Goal: Transaction & Acquisition: Book appointment/travel/reservation

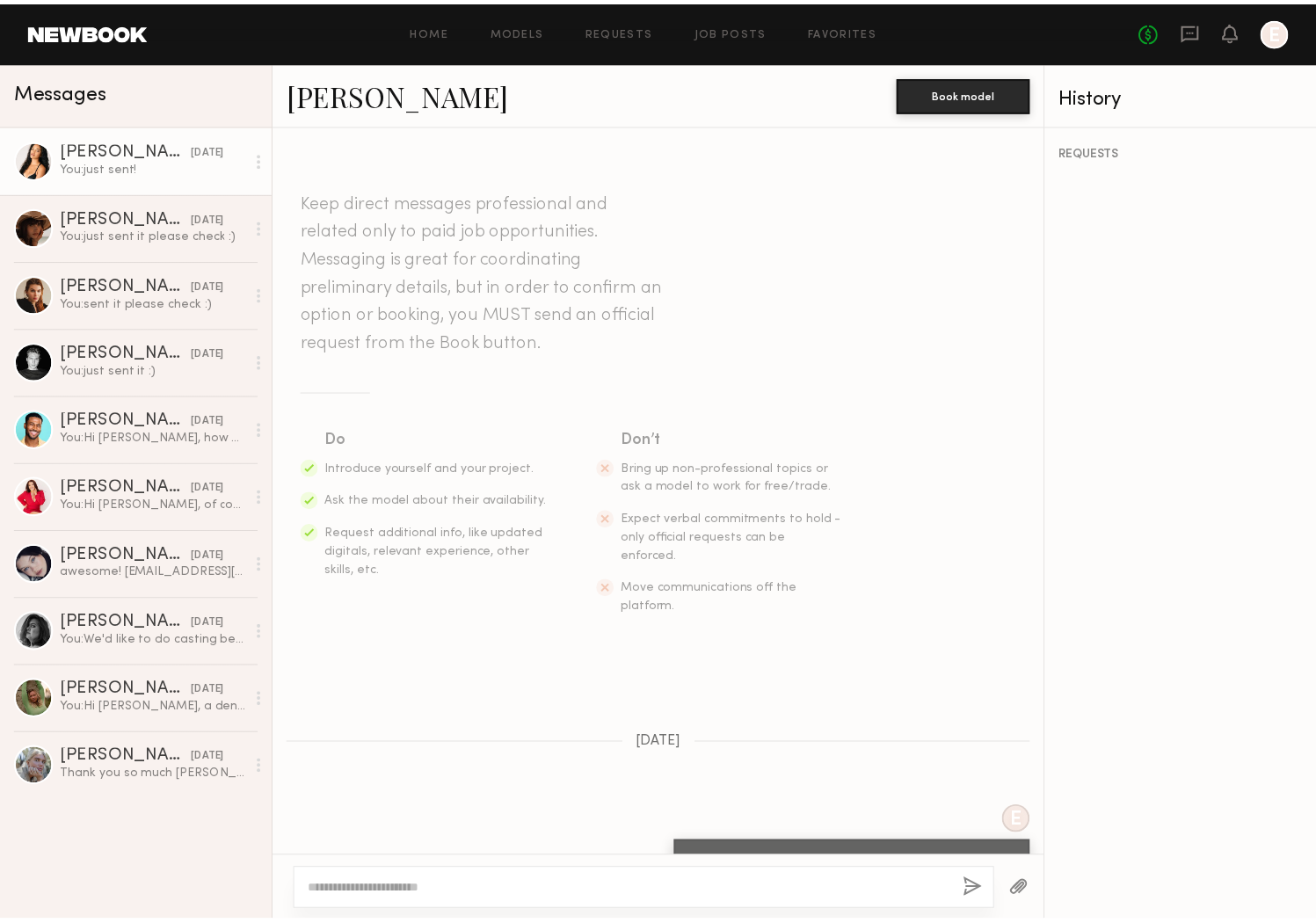
scroll to position [967, 0]
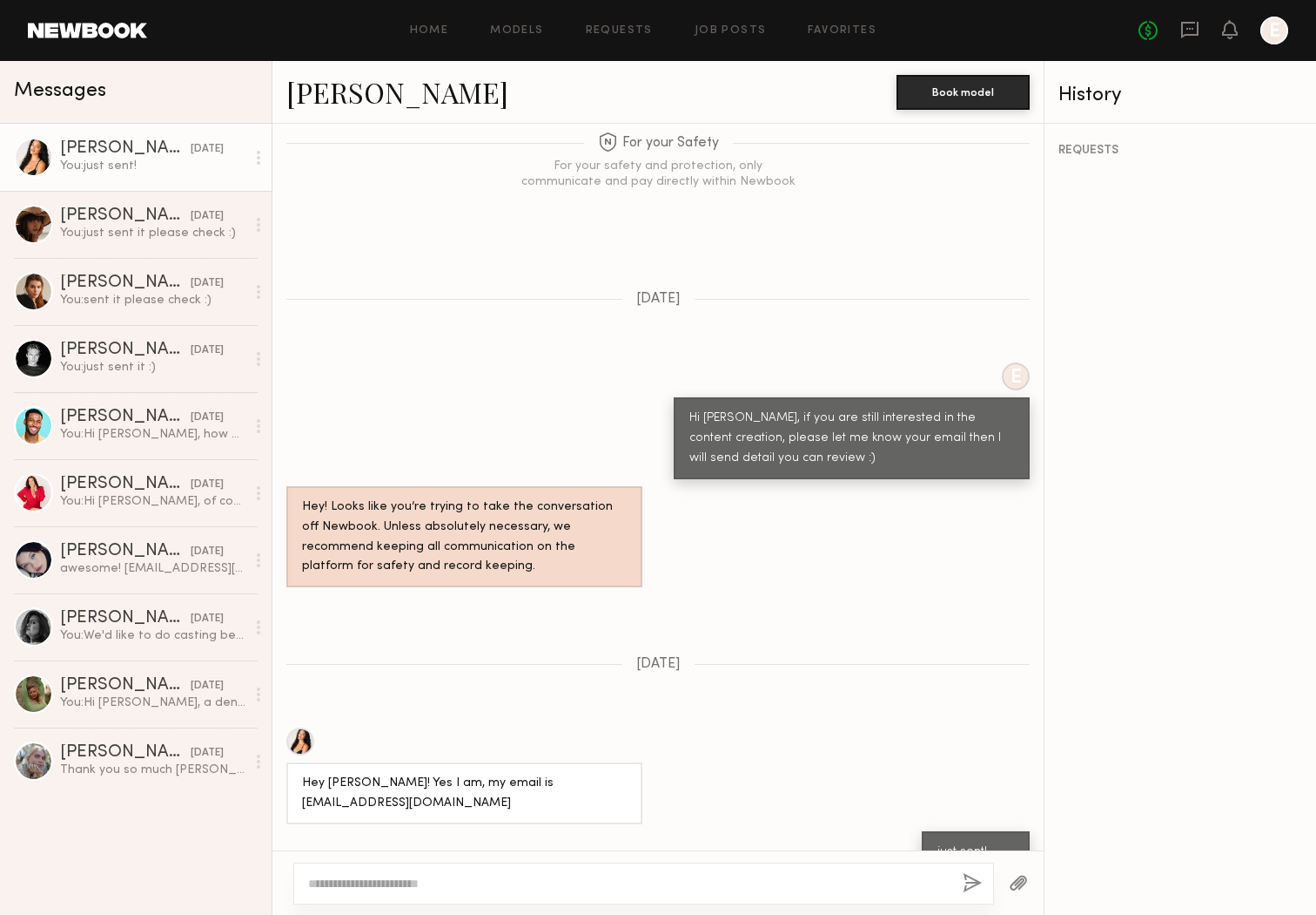
click at [110, 25] on link at bounding box center [87, 30] width 120 height 15
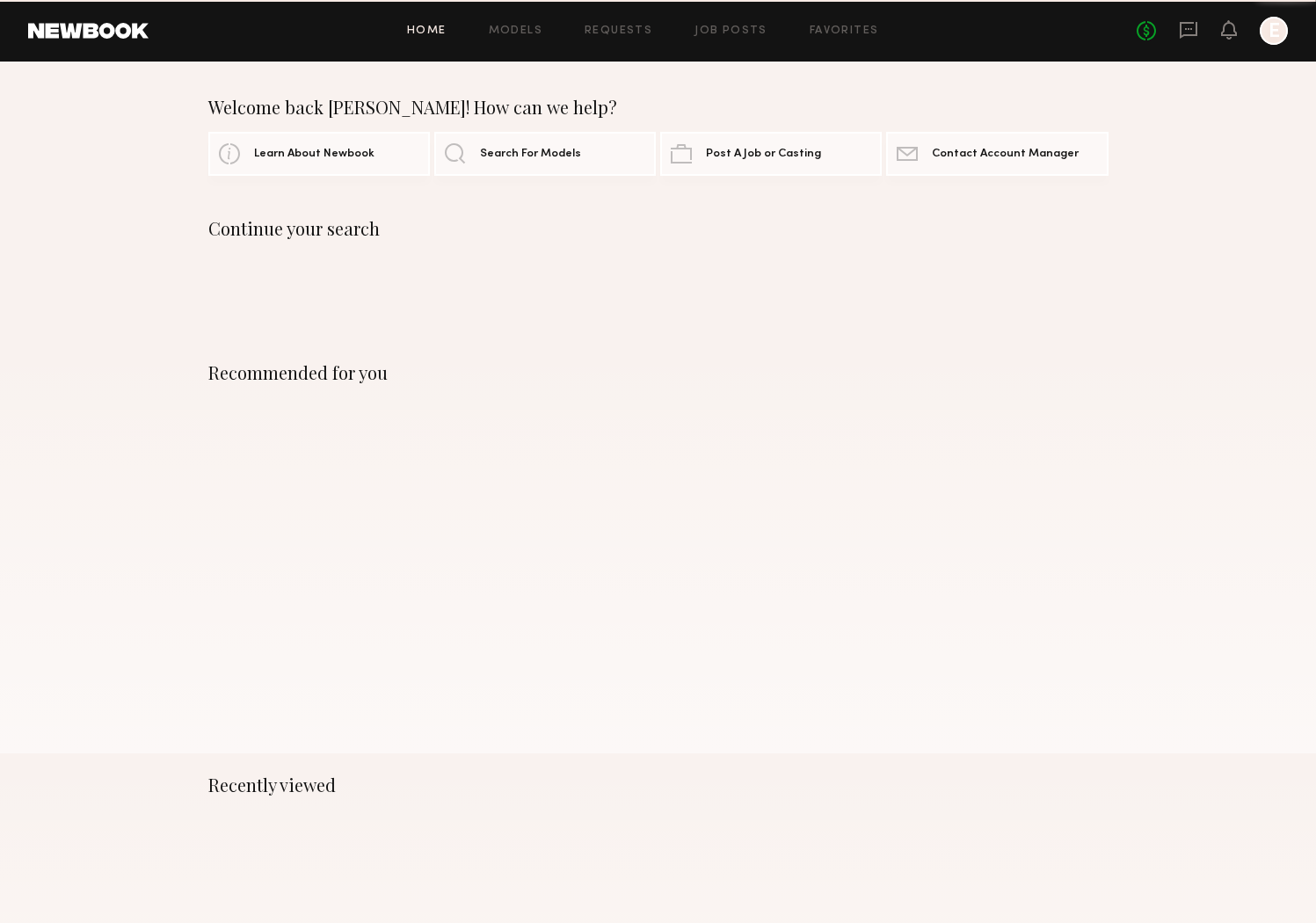
click at [116, 33] on link at bounding box center [88, 30] width 121 height 15
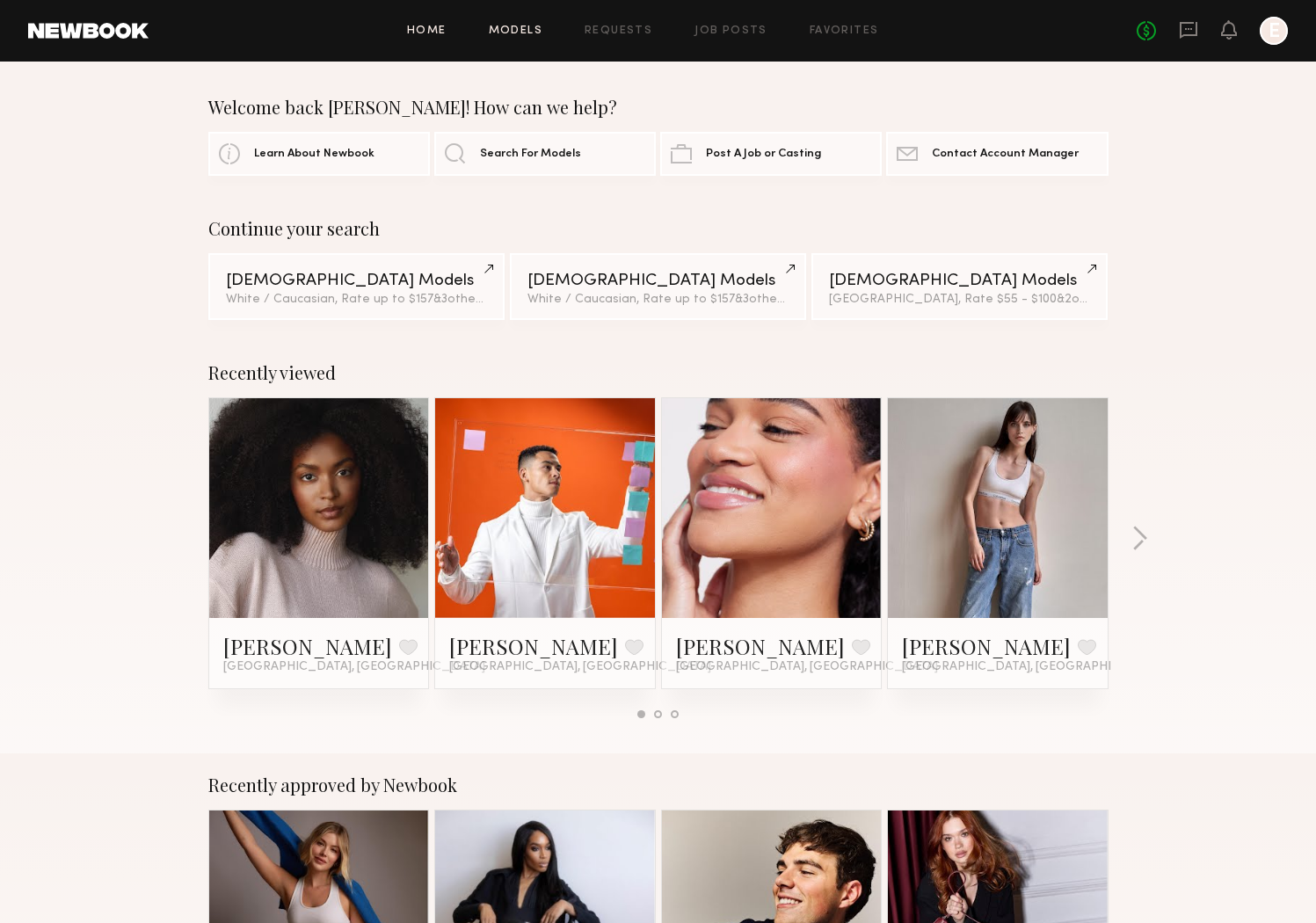
click at [513, 32] on link "Models" at bounding box center [515, 31] width 54 height 12
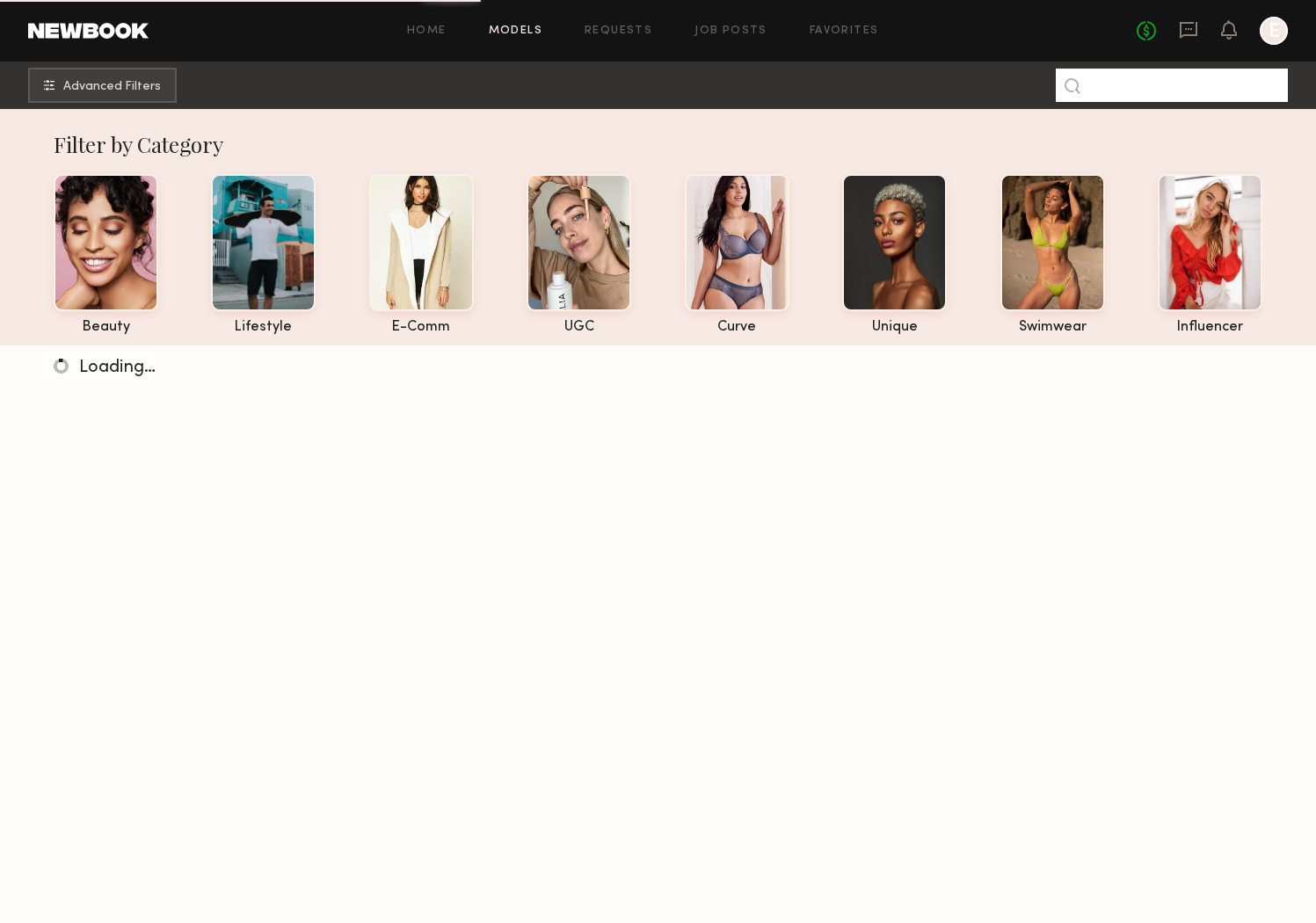
click at [1208, 94] on input at bounding box center [1171, 84] width 232 height 34
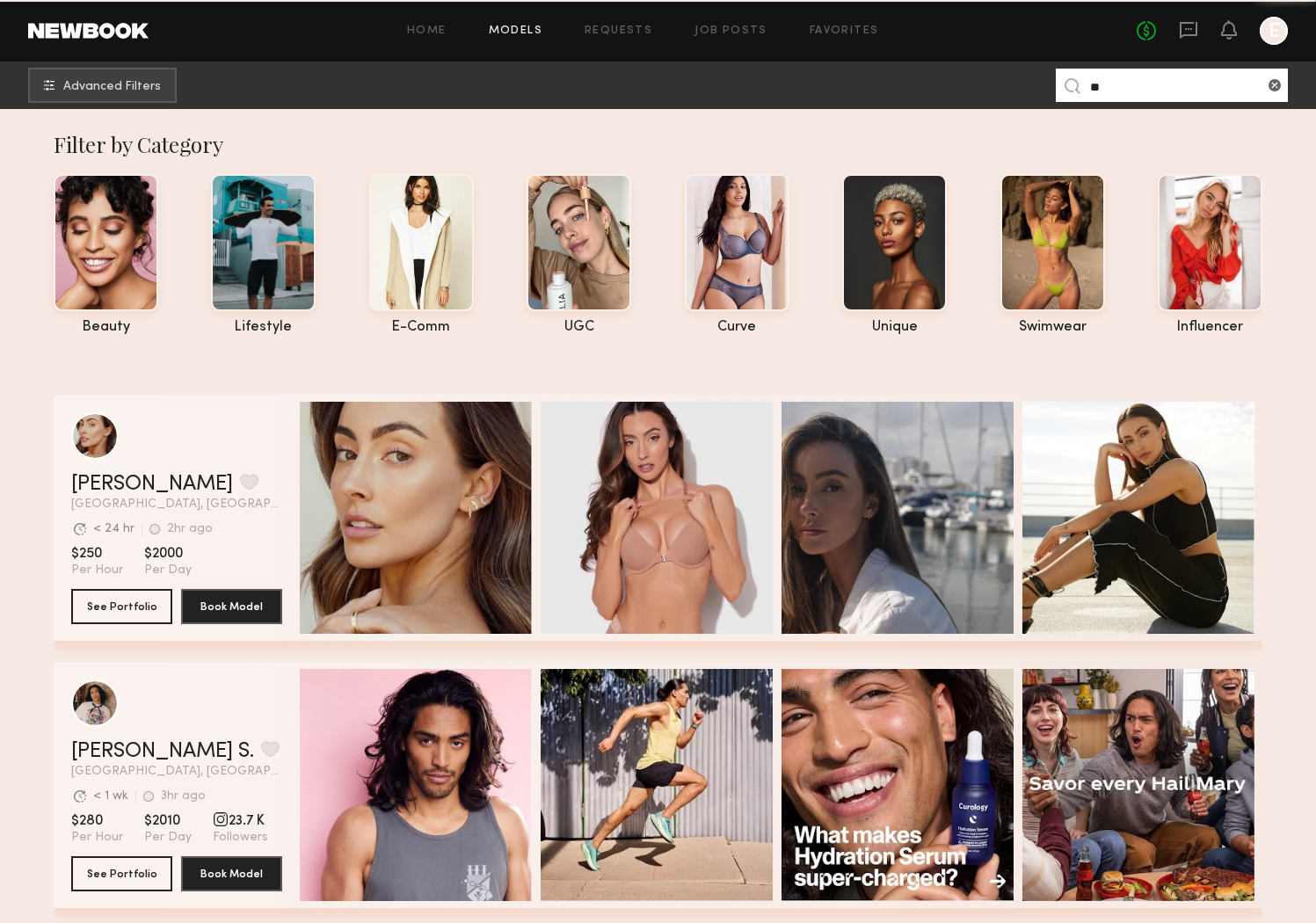
type input "*"
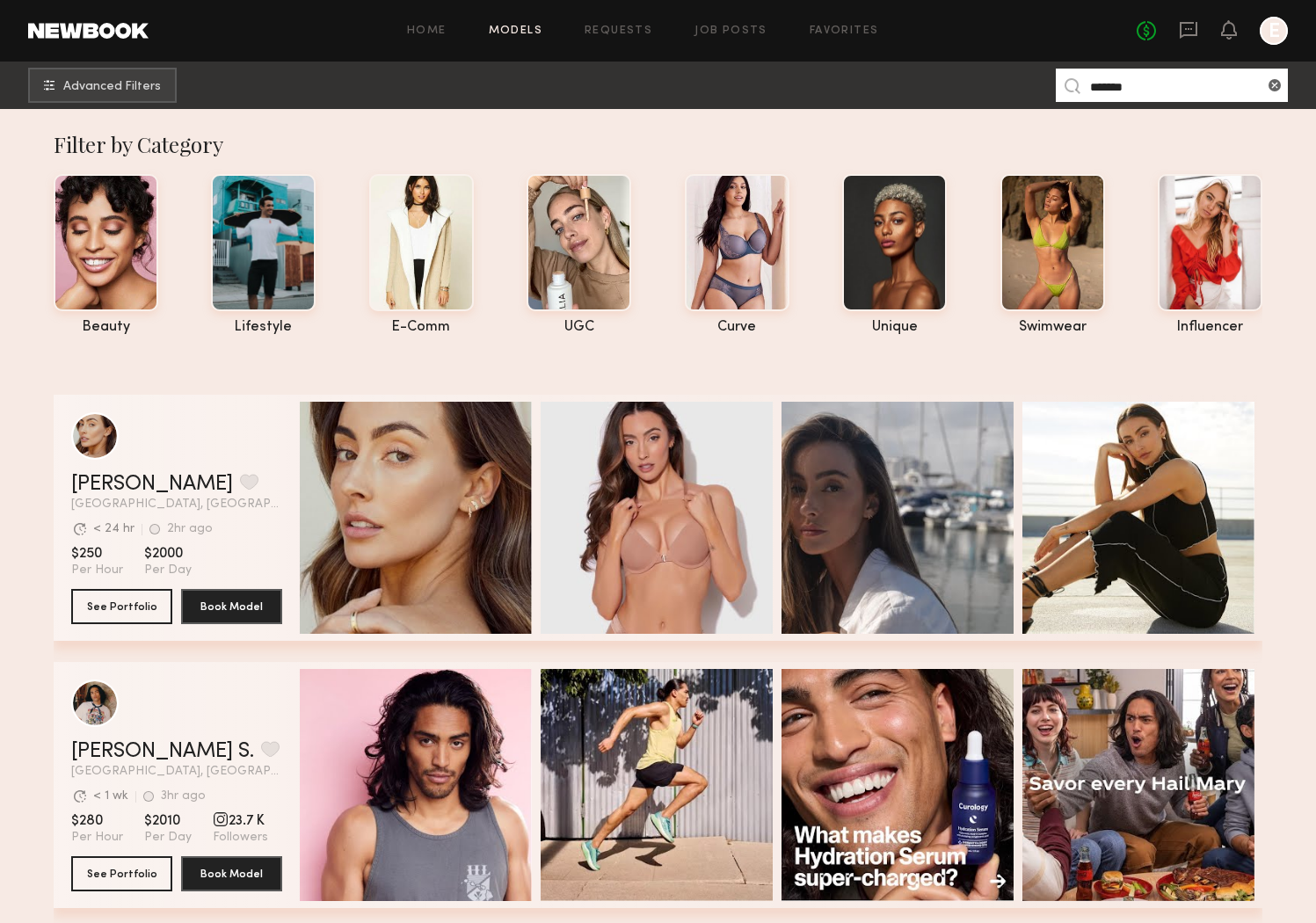
type input "*******"
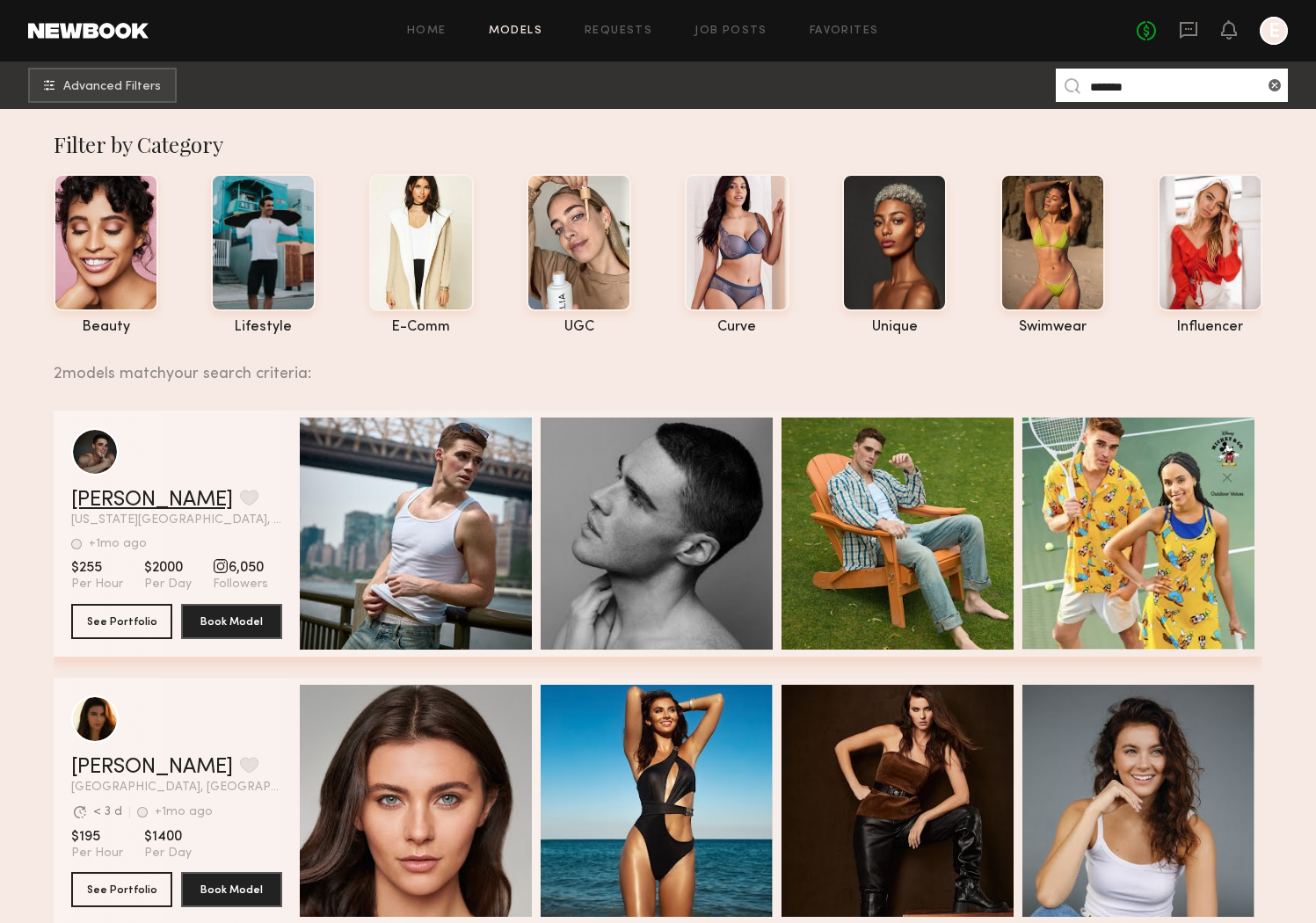
click at [134, 509] on link "[PERSON_NAME]" at bounding box center [152, 500] width 162 height 21
